Goal: Task Accomplishment & Management: Complete application form

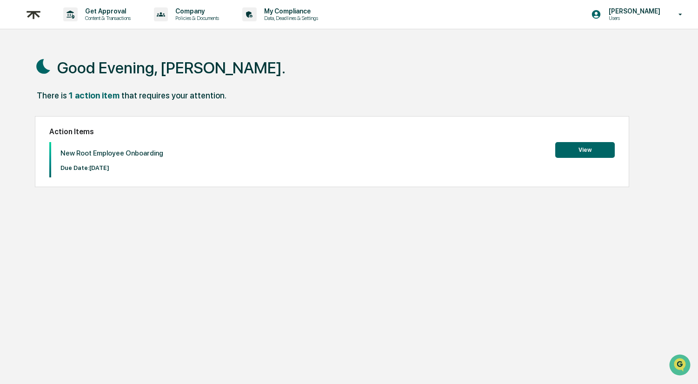
click at [589, 162] on div "New Root Employee Onboarding Due Date: [DATE] View" at bounding box center [331, 159] width 565 height 35
click at [588, 153] on button "View" at bounding box center [585, 150] width 60 height 16
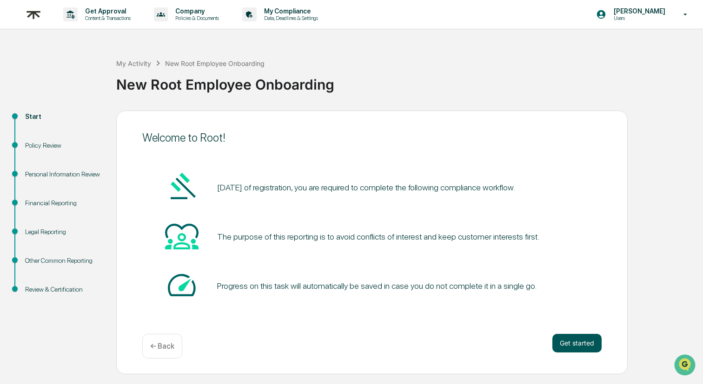
click at [569, 340] on button "Get started" at bounding box center [576, 343] width 49 height 19
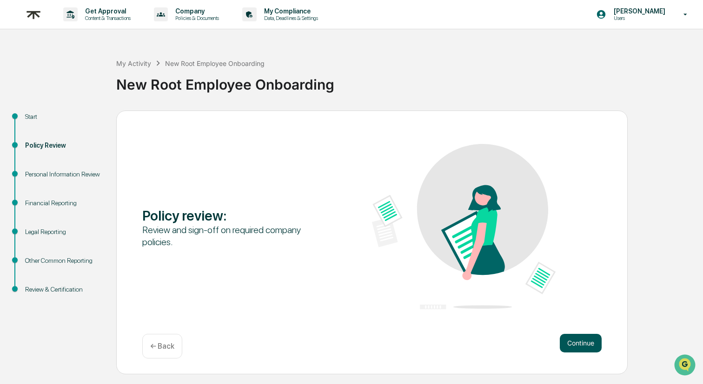
click at [577, 343] on button "Continue" at bounding box center [581, 343] width 42 height 19
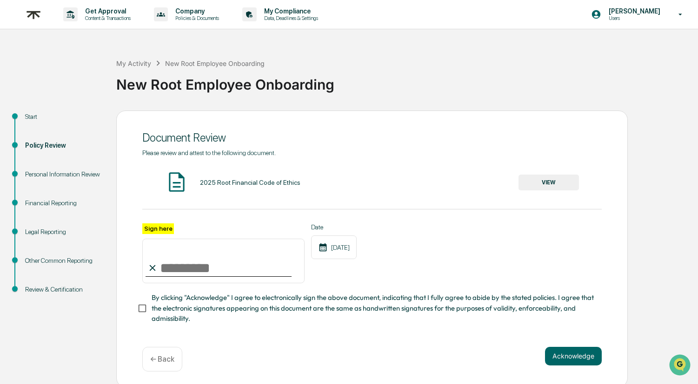
click at [550, 181] on button "VIEW" at bounding box center [548, 183] width 60 height 16
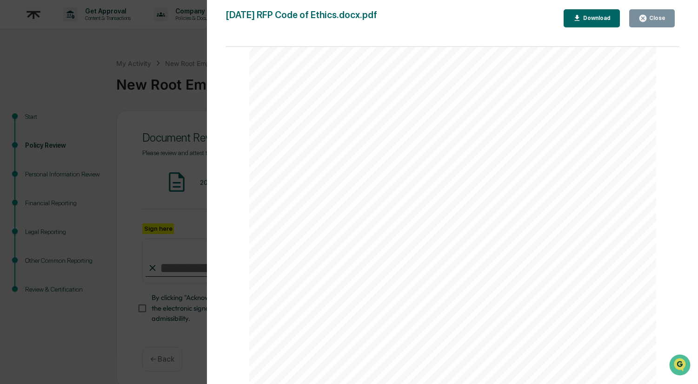
scroll to position [646, 0]
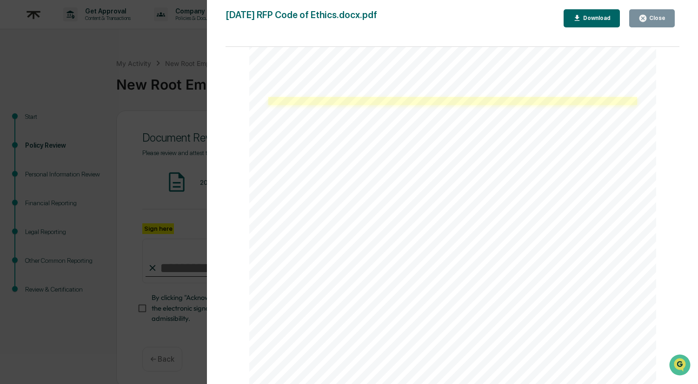
click at [321, 103] on link at bounding box center [452, 101] width 369 height 8
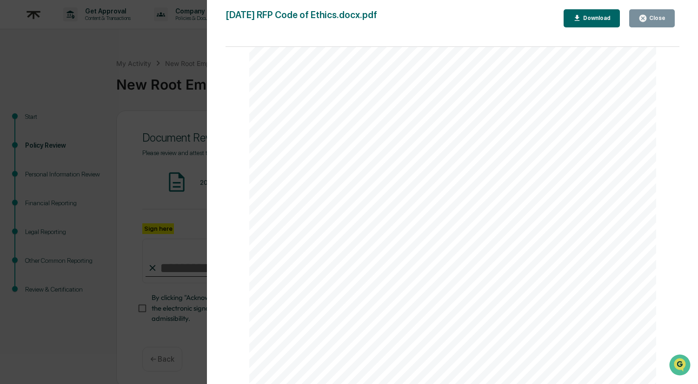
scroll to position [3557, 0]
click at [656, 15] on div "Close" at bounding box center [656, 18] width 18 height 7
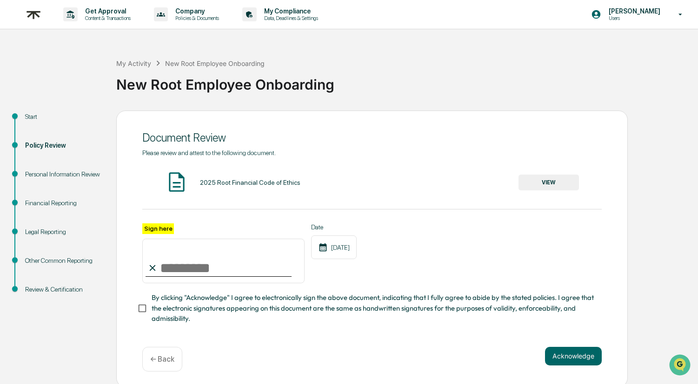
drag, startPoint x: 155, startPoint y: 250, endPoint x: 156, endPoint y: 270, distance: 20.5
click at [156, 270] on div "Sign here" at bounding box center [223, 254] width 162 height 60
type input "**********"
click at [581, 362] on button "Acknowledge" at bounding box center [573, 356] width 57 height 19
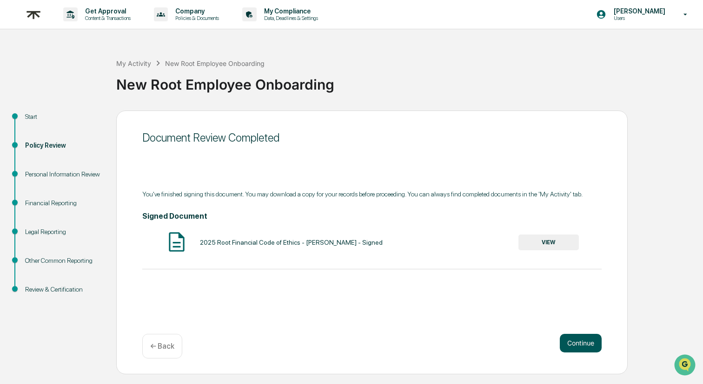
click at [581, 337] on button "Continue" at bounding box center [581, 343] width 42 height 19
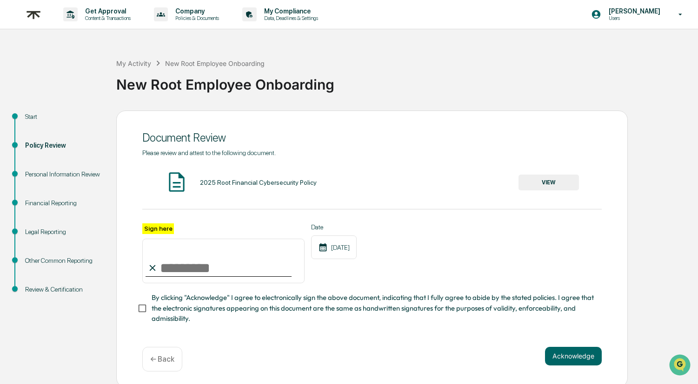
click at [545, 179] on button "VIEW" at bounding box center [548, 183] width 60 height 16
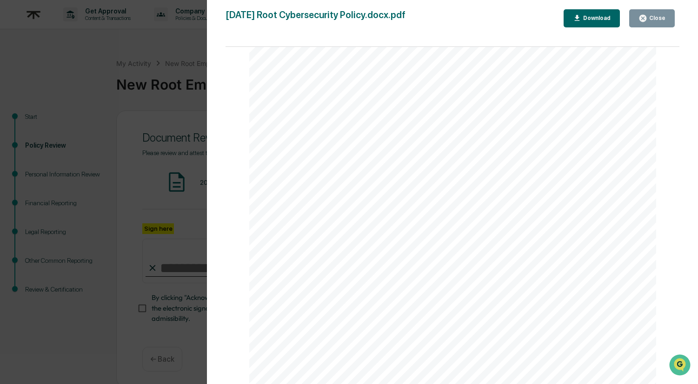
scroll to position [625, 0]
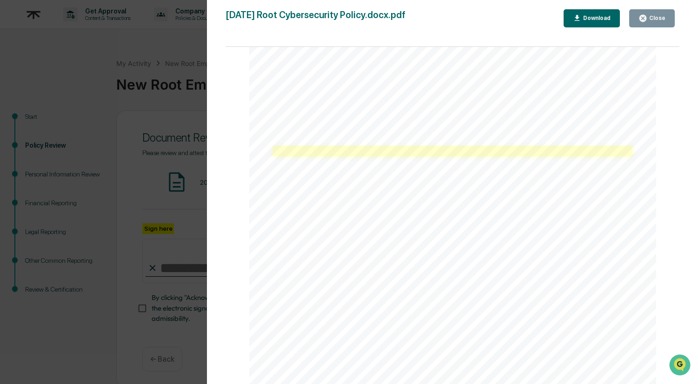
click at [314, 152] on link at bounding box center [452, 151] width 359 height 10
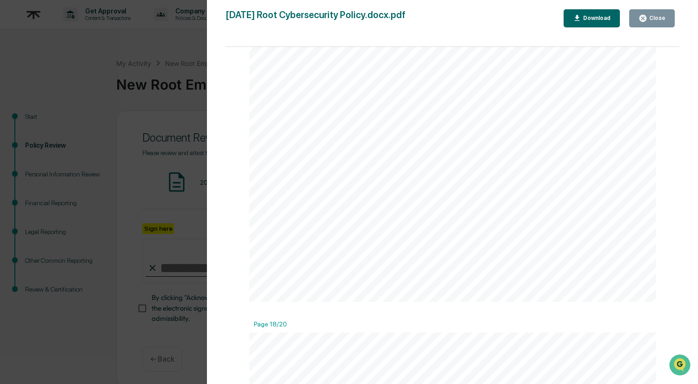
scroll to position [9214, 0]
click at [165, 144] on div "Version History [DATE] 01:57 PM [PERSON_NAME] [DATE] 01:57 PM [PERSON_NAME] [DA…" at bounding box center [349, 192] width 698 height 384
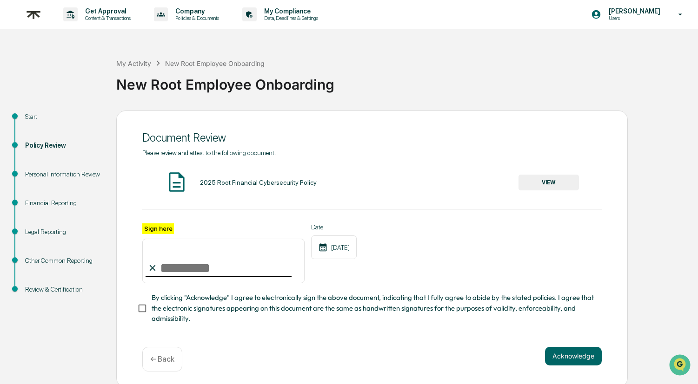
click at [159, 265] on input "Sign here" at bounding box center [223, 261] width 162 height 45
type input "**********"
click at [550, 351] on button "Acknowledge" at bounding box center [573, 356] width 57 height 19
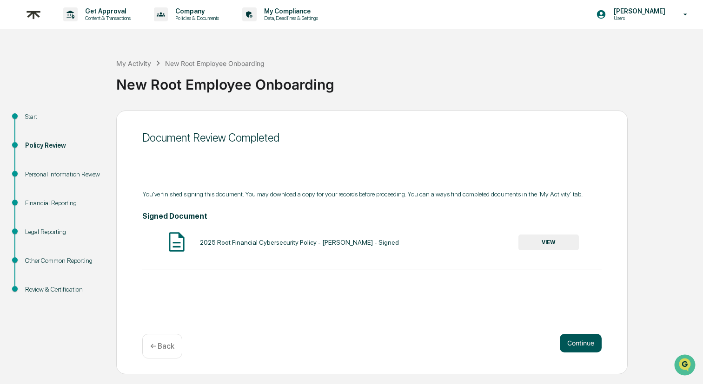
click at [590, 346] on button "Continue" at bounding box center [581, 343] width 42 height 19
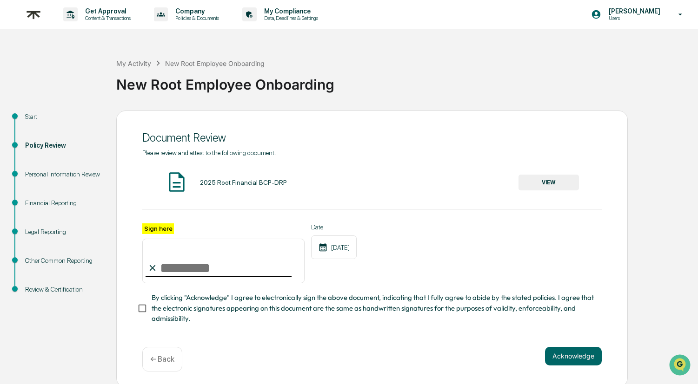
click at [548, 179] on button "VIEW" at bounding box center [548, 183] width 60 height 16
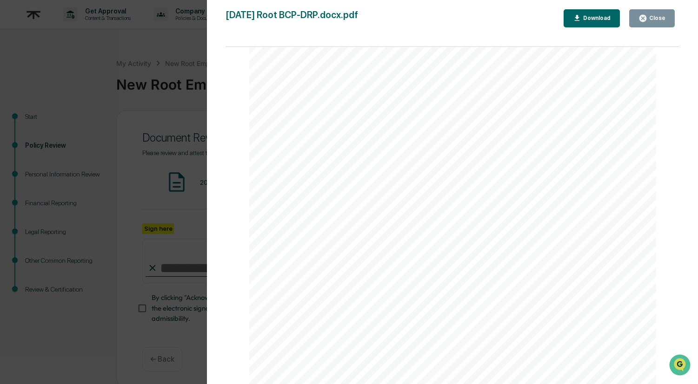
scroll to position [641, 0]
click at [633, 19] on button "Close" at bounding box center [652, 18] width 46 height 18
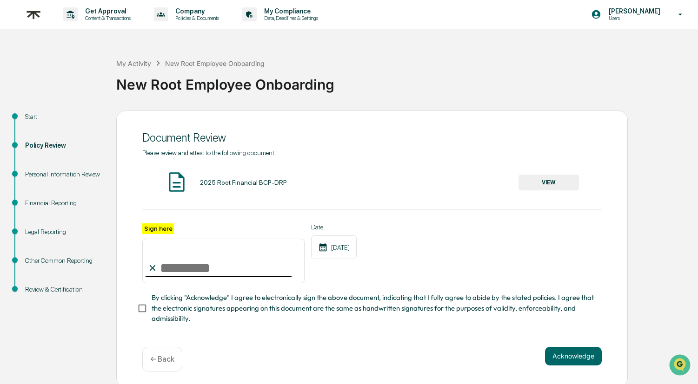
click at [226, 269] on input "Sign here" at bounding box center [223, 261] width 162 height 45
type input "**********"
click at [190, 312] on span "By clicking "Acknowledge" I agree to electronically sign the above document, in…" at bounding box center [373, 308] width 443 height 31
click at [556, 351] on button "Acknowledge" at bounding box center [573, 356] width 57 height 19
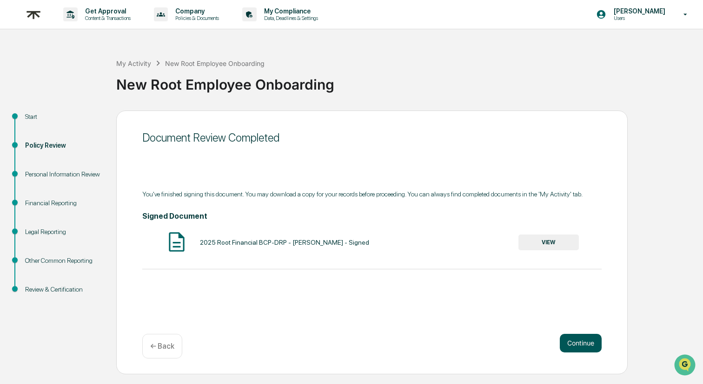
click at [572, 345] on button "Continue" at bounding box center [581, 343] width 42 height 19
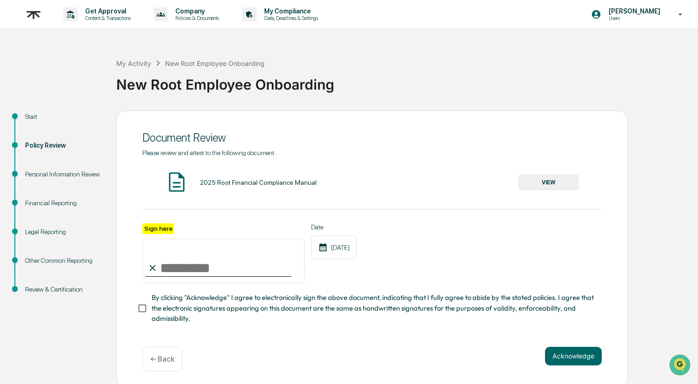
click at [546, 181] on button "VIEW" at bounding box center [548, 183] width 60 height 16
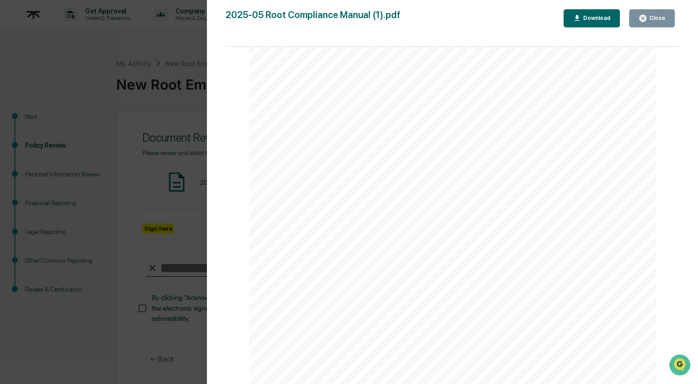
scroll to position [618, 0]
click at [655, 13] on button "Close" at bounding box center [652, 18] width 46 height 18
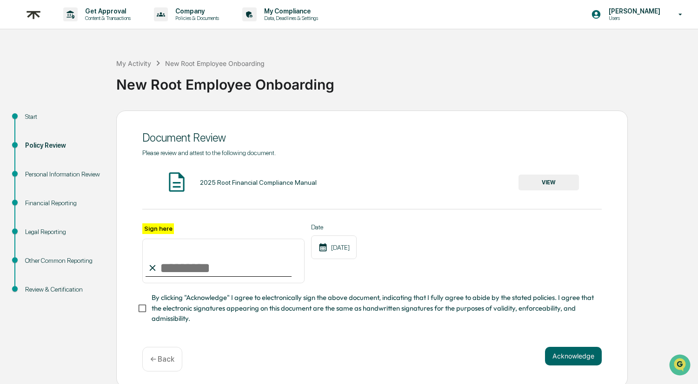
click at [175, 264] on input "Sign here" at bounding box center [223, 261] width 162 height 45
type input "**********"
click at [169, 312] on span "By clicking "Acknowledge" I agree to electronically sign the above document, in…" at bounding box center [373, 308] width 443 height 31
click at [563, 358] on button "Acknowledge" at bounding box center [573, 356] width 57 height 19
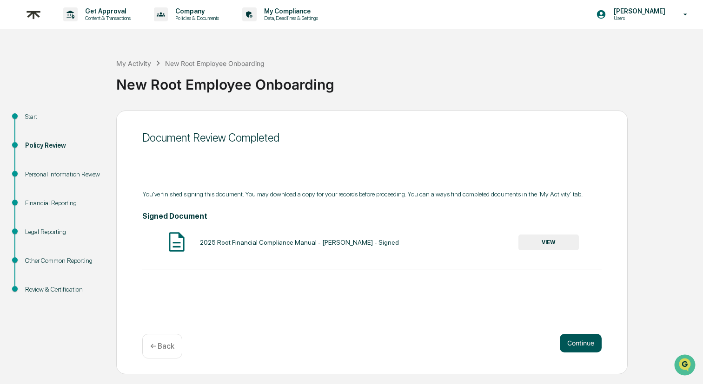
click at [582, 343] on button "Continue" at bounding box center [581, 343] width 42 height 19
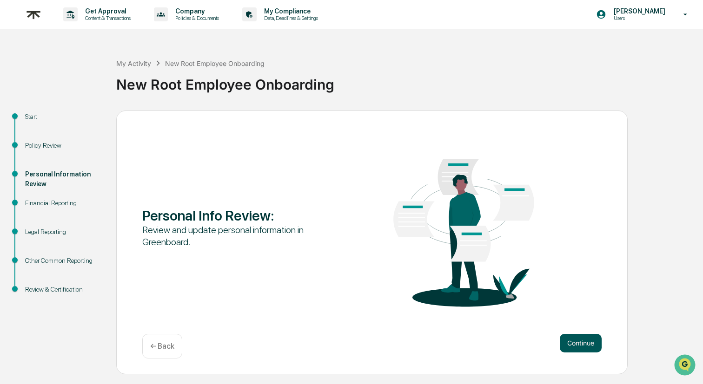
click at [591, 346] on button "Continue" at bounding box center [581, 343] width 42 height 19
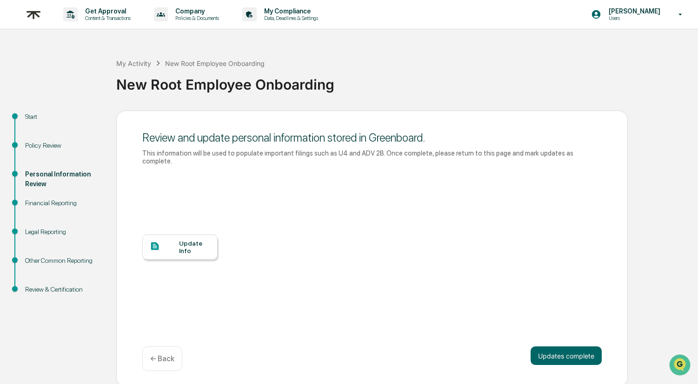
click at [182, 240] on div "Update Info" at bounding box center [194, 247] width 31 height 15
click at [35, 15] on img at bounding box center [33, 14] width 22 height 23
